Goal: Task Accomplishment & Management: Use online tool/utility

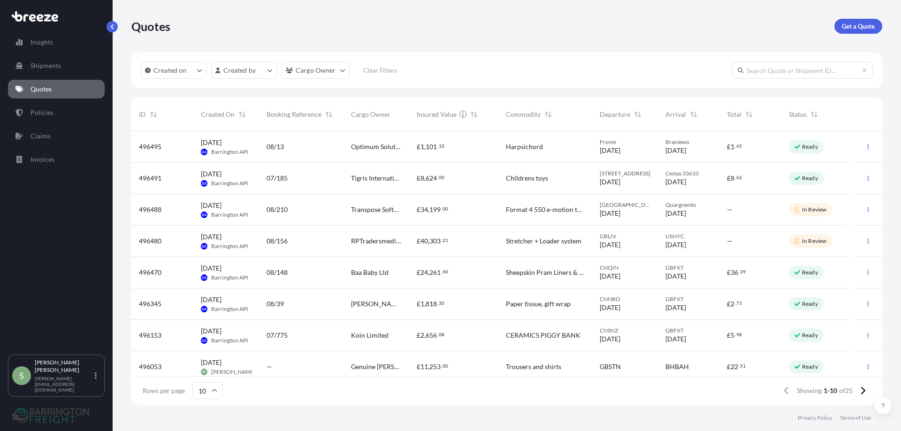
scroll to position [272, 744]
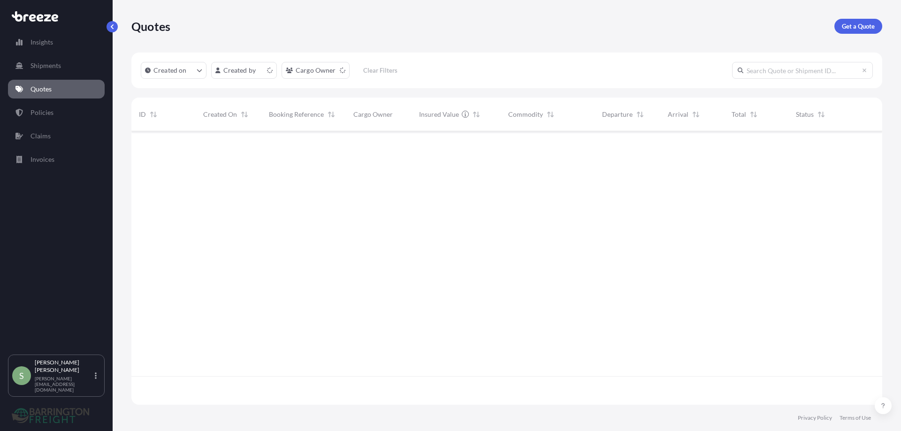
scroll to position [272, 744]
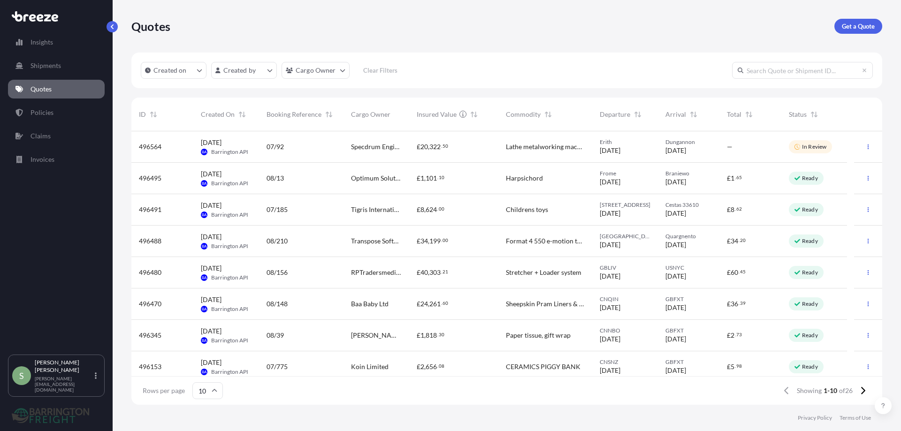
click at [361, 271] on span "RPTradersmedical Ltd" at bounding box center [376, 272] width 51 height 9
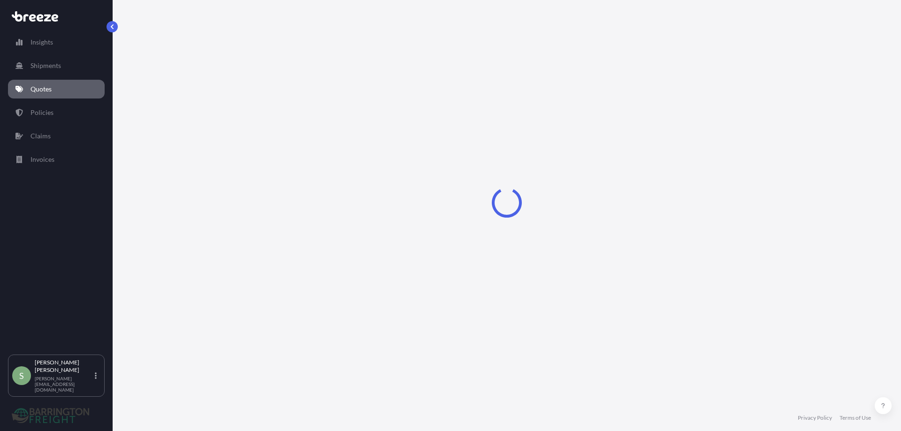
select select "Road"
select select "Sea"
select select "Road"
select select "1"
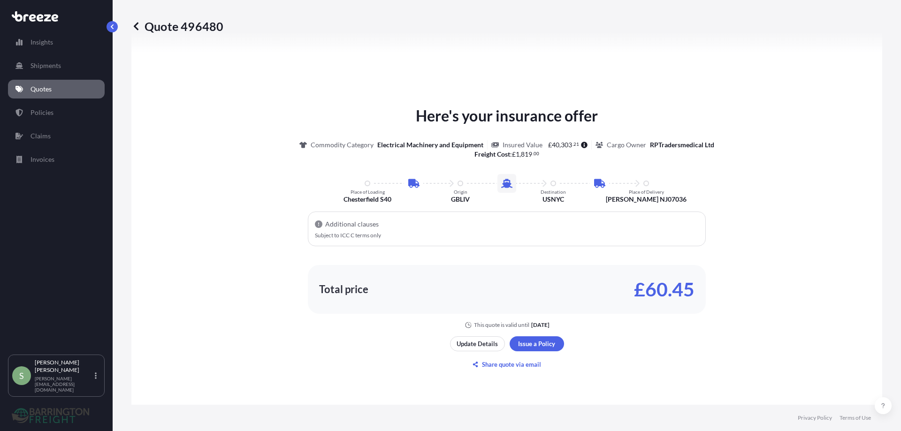
scroll to position [516, 0]
